Goal: Information Seeking & Learning: Learn about a topic

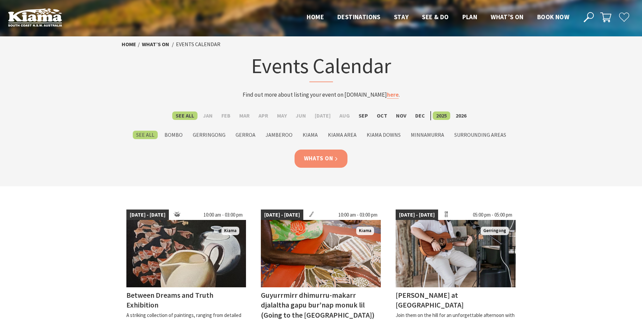
click at [321, 161] on link "Whats On" at bounding box center [321, 159] width 53 height 18
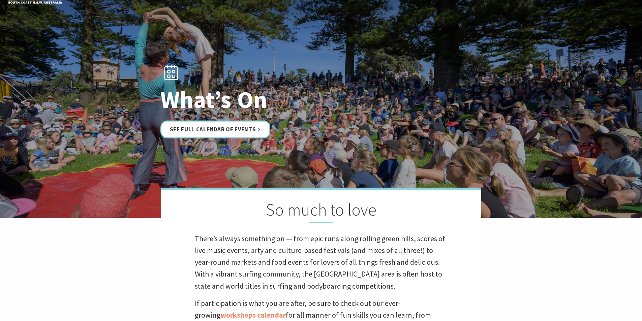
scroll to position [93, 0]
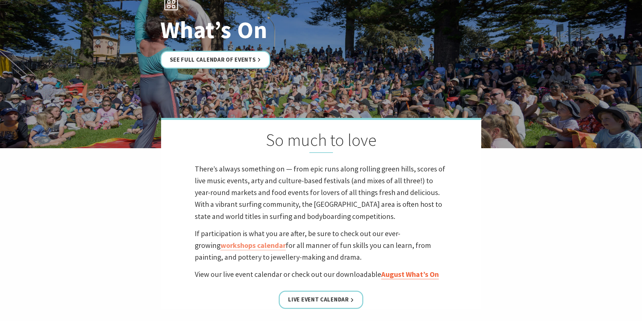
click at [414, 273] on link "August What’s On" at bounding box center [410, 275] width 58 height 10
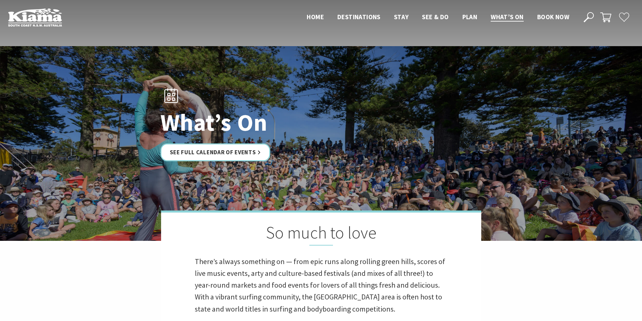
scroll to position [93, 0]
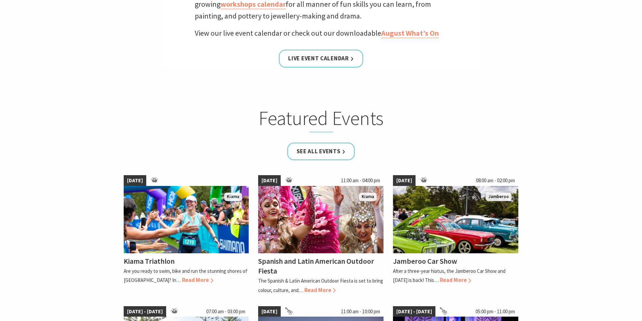
scroll to position [337, 0]
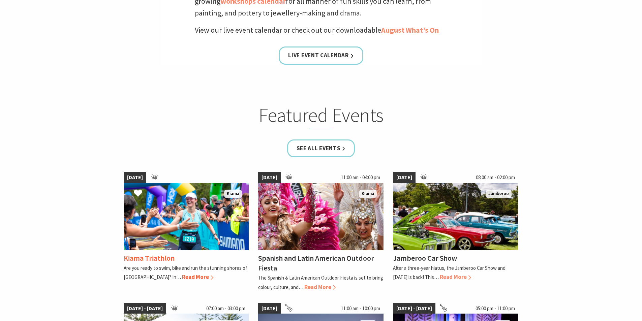
click at [182, 277] on span "Read More" at bounding box center [197, 276] width 31 height 7
